Goal: Transaction & Acquisition: Book appointment/travel/reservation

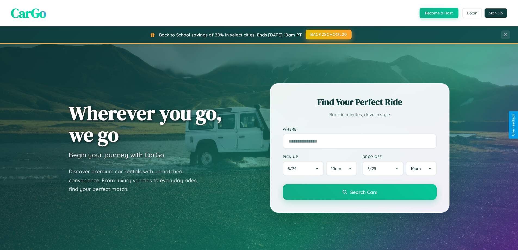
click at [328, 35] on button "BACK2SCHOOL20" at bounding box center [329, 35] width 46 height 10
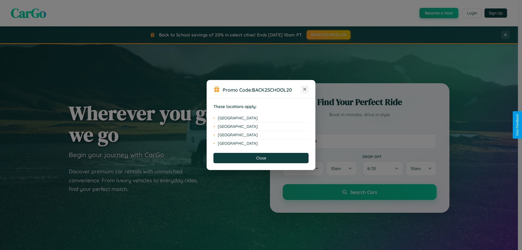
click at [305, 89] on icon at bounding box center [304, 89] width 3 height 3
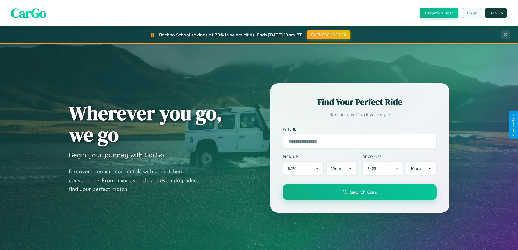
click at [472, 13] on button "Login" at bounding box center [471, 13] width 19 height 10
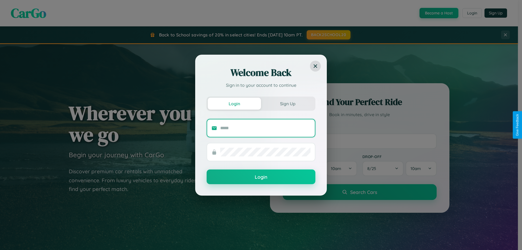
click at [265, 128] on input "text" at bounding box center [265, 128] width 90 height 9
type input "**********"
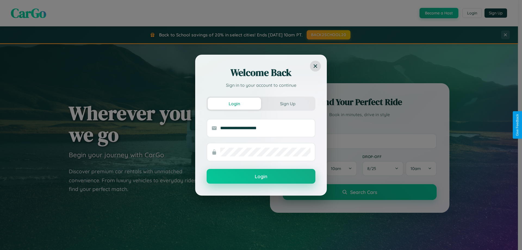
click at [261, 176] on button "Login" at bounding box center [261, 176] width 109 height 15
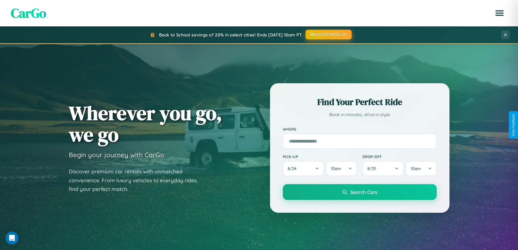
click at [328, 35] on button "BACK2SCHOOL20" at bounding box center [329, 35] width 46 height 10
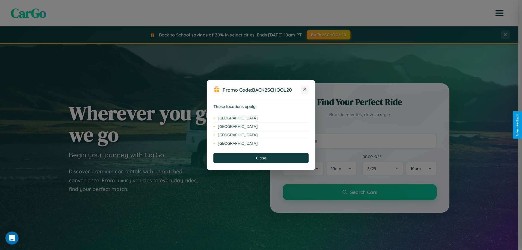
click at [305, 89] on icon at bounding box center [304, 89] width 3 height 3
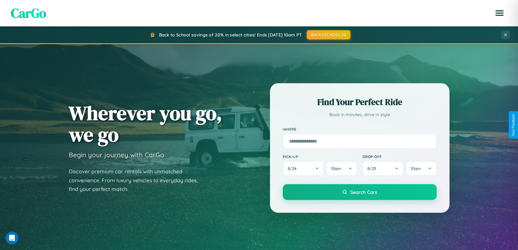
scroll to position [874, 0]
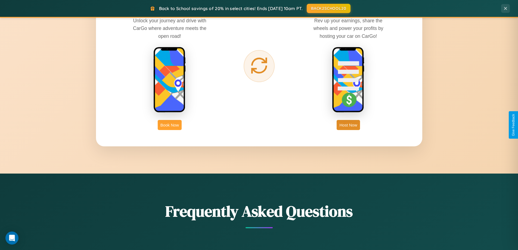
click at [170, 125] on button "Book Now" at bounding box center [170, 125] width 24 height 10
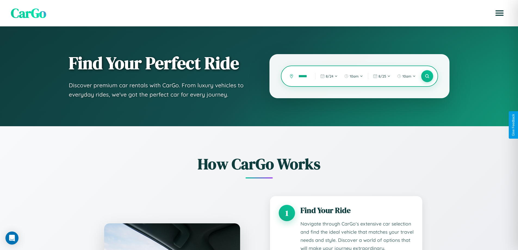
type input "********"
